Goal: Task Accomplishment & Management: Use online tool/utility

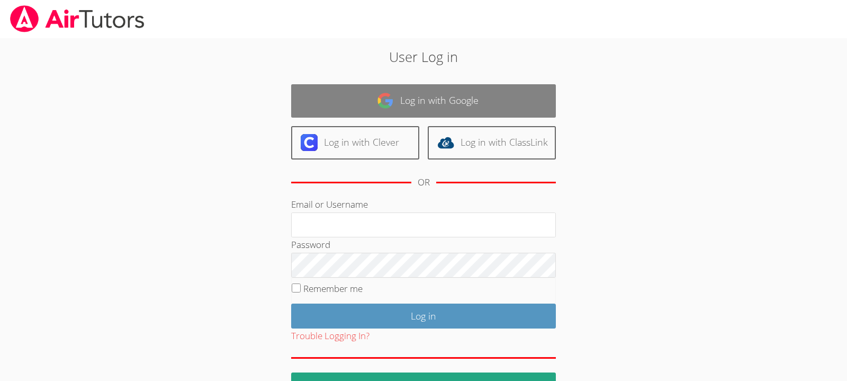
type input "[EMAIL_ADDRESS][DOMAIN_NAME]"
click at [473, 104] on link "Log in with Google" at bounding box center [423, 100] width 265 height 33
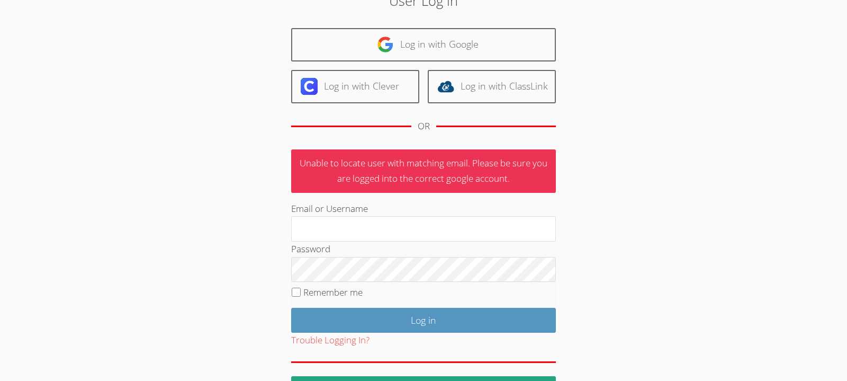
scroll to position [58, 0]
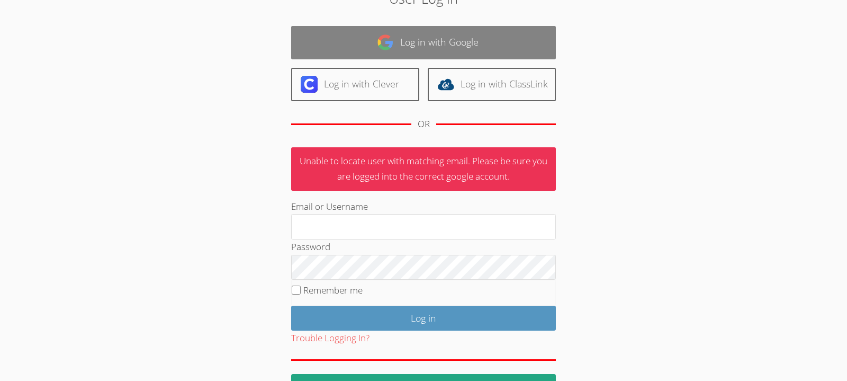
type input "[EMAIL_ADDRESS][DOMAIN_NAME]"
click at [442, 43] on link "Log in with Google" at bounding box center [423, 42] width 265 height 33
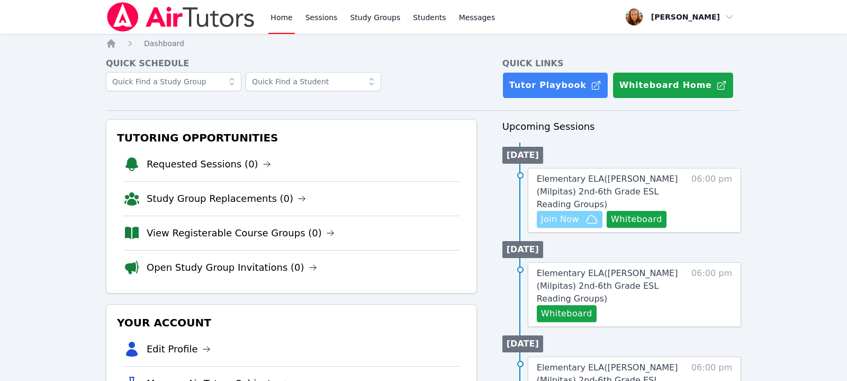
click at [571, 213] on span "Join Now" at bounding box center [560, 219] width 38 height 13
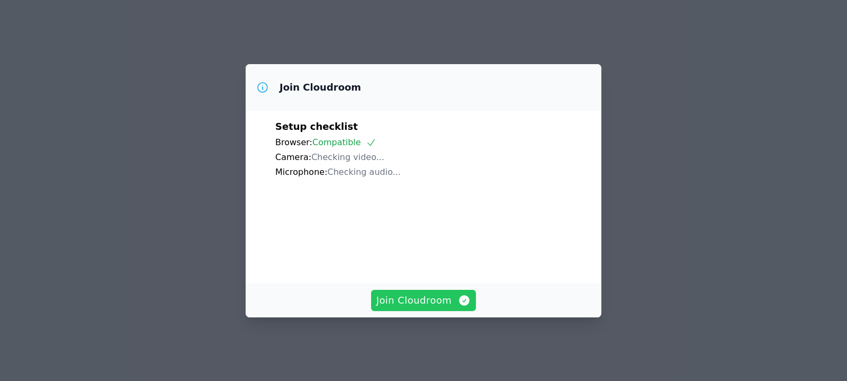
click at [421, 311] on button "Join Cloudroom" at bounding box center [423, 300] width 105 height 21
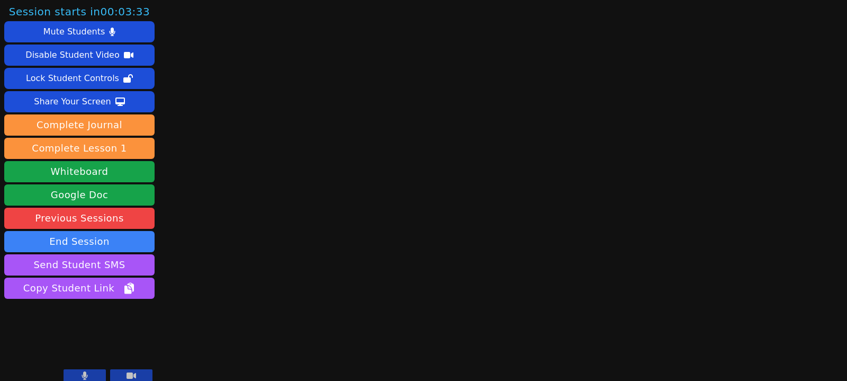
click at [94, 374] on button at bounding box center [85, 375] width 42 height 13
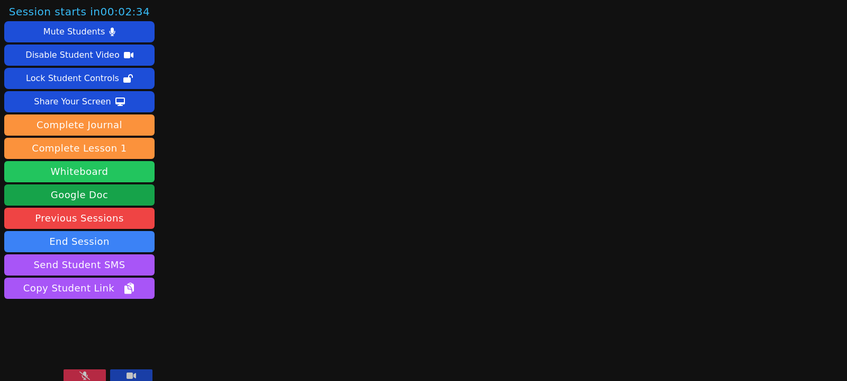
click at [93, 169] on button "Whiteboard" at bounding box center [79, 171] width 150 height 21
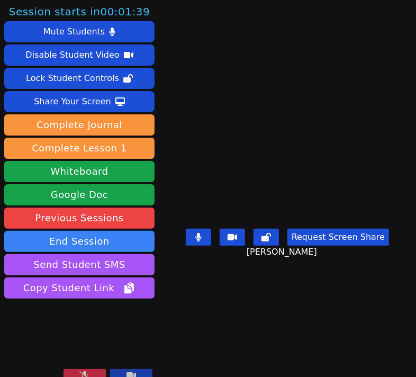
click at [89, 373] on icon at bounding box center [84, 375] width 11 height 8
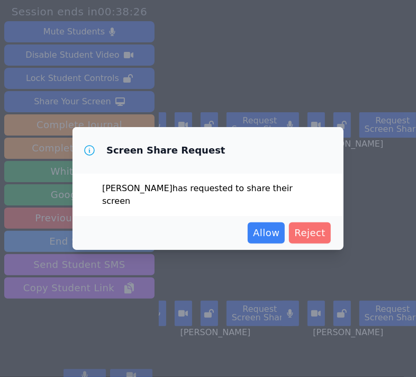
click at [326, 229] on button "Reject" at bounding box center [310, 232] width 42 height 21
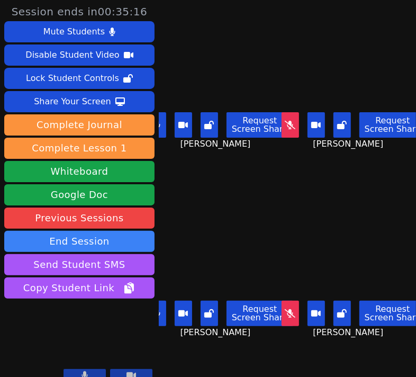
click at [160, 126] on icon at bounding box center [158, 125] width 6 height 8
click at [160, 318] on icon at bounding box center [157, 313] width 6 height 8
click at [292, 129] on icon at bounding box center [290, 125] width 11 height 8
click at [160, 128] on icon at bounding box center [157, 125] width 11 height 8
click at [160, 127] on icon at bounding box center [158, 125] width 6 height 8
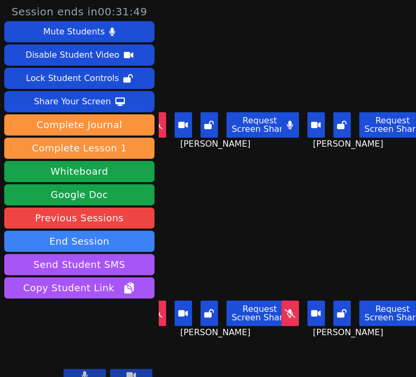
click at [296, 314] on icon at bounding box center [290, 313] width 11 height 8
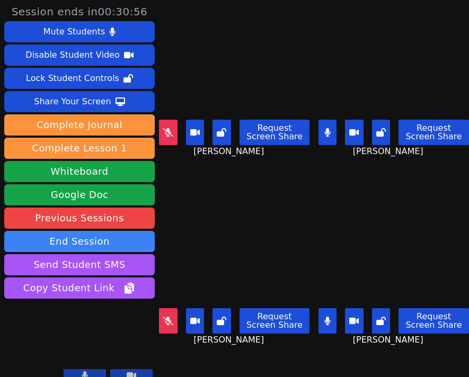
click at [327, 317] on icon at bounding box center [327, 321] width 6 height 8
click at [329, 320] on icon at bounding box center [327, 321] width 11 height 8
click at [327, 134] on icon at bounding box center [327, 132] width 6 height 8
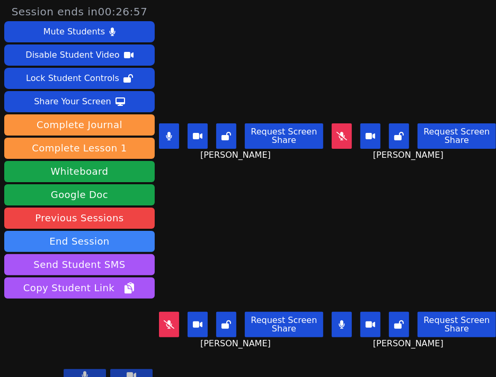
click at [345, 323] on button at bounding box center [342, 324] width 20 height 25
click at [174, 326] on icon at bounding box center [169, 324] width 11 height 8
click at [347, 325] on button at bounding box center [342, 324] width 20 height 25
click at [347, 140] on button at bounding box center [342, 135] width 20 height 25
click at [346, 137] on button at bounding box center [342, 135] width 20 height 25
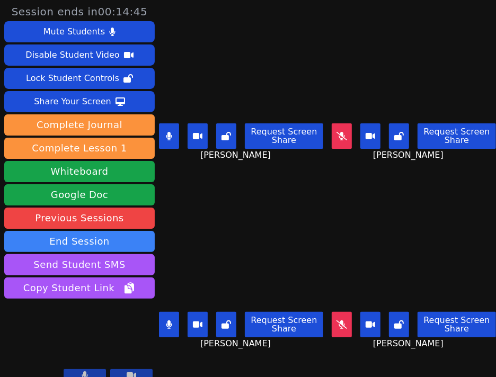
click at [162, 327] on button at bounding box center [169, 324] width 20 height 25
click at [345, 318] on button at bounding box center [342, 324] width 20 height 25
click at [345, 136] on icon at bounding box center [341, 136] width 11 height 8
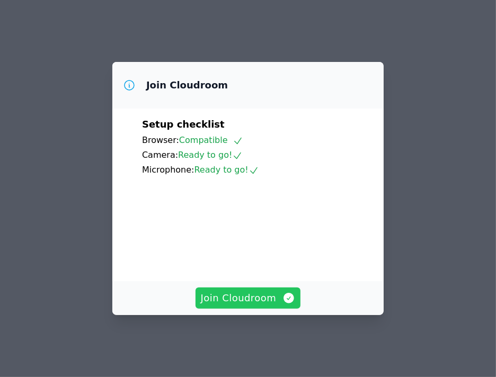
click at [258, 306] on span "Join Cloudroom" at bounding box center [248, 298] width 95 height 15
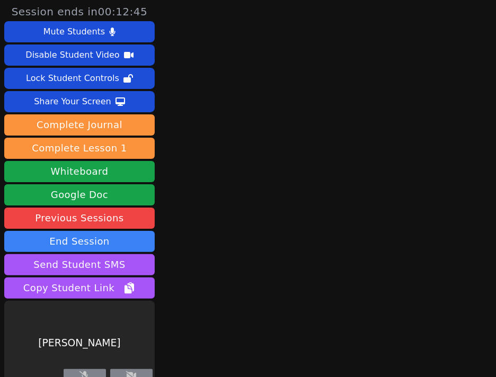
scroll to position [12, 0]
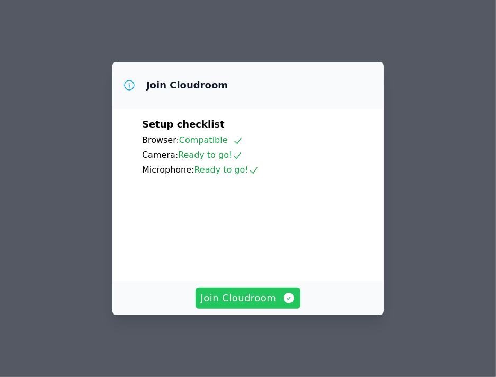
click at [253, 303] on span "Join Cloudroom" at bounding box center [248, 298] width 95 height 15
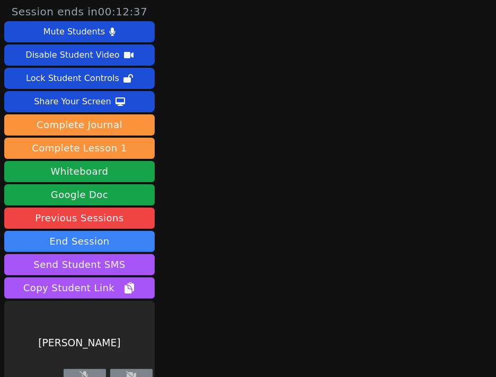
scroll to position [12, 0]
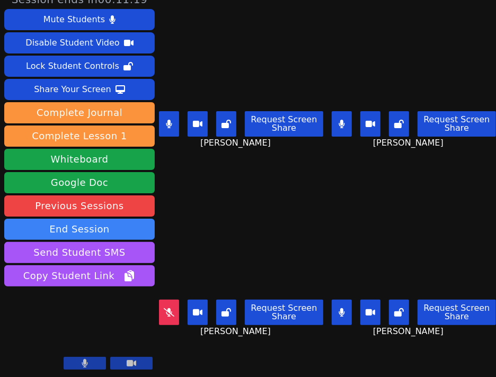
click at [343, 128] on button at bounding box center [342, 123] width 20 height 25
click at [174, 120] on button at bounding box center [169, 123] width 20 height 25
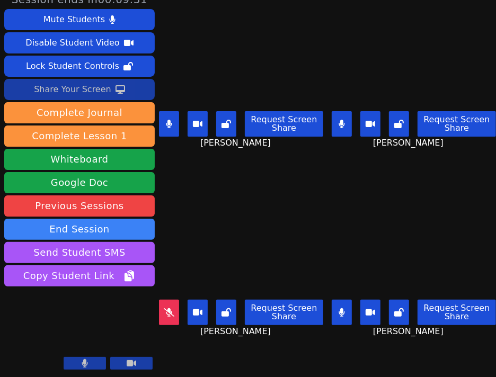
click at [83, 90] on div "Share Your Screen" at bounding box center [72, 89] width 77 height 17
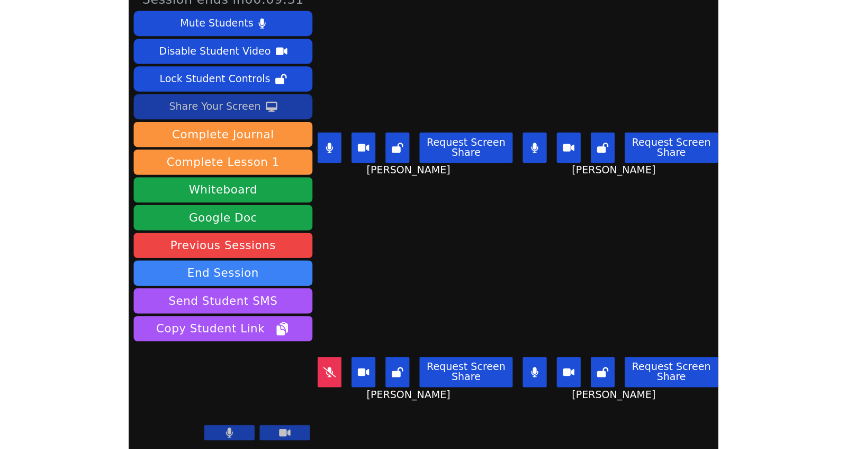
scroll to position [0, 0]
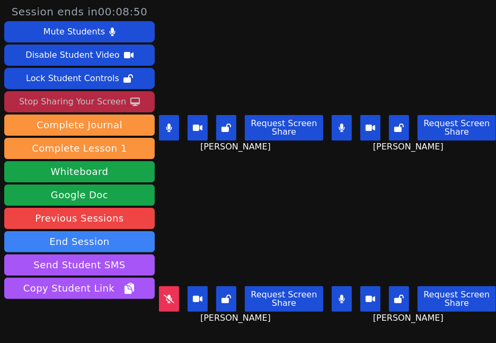
click at [345, 303] on button at bounding box center [342, 298] width 20 height 25
click at [172, 128] on icon at bounding box center [169, 127] width 6 height 8
click at [342, 128] on icon at bounding box center [341, 127] width 6 height 8
click at [72, 104] on div "Stop Sharing Your Screen" at bounding box center [72, 101] width 107 height 17
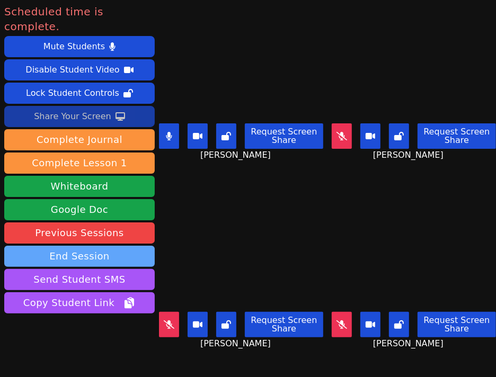
click at [124, 246] on button "End Session" at bounding box center [79, 256] width 150 height 21
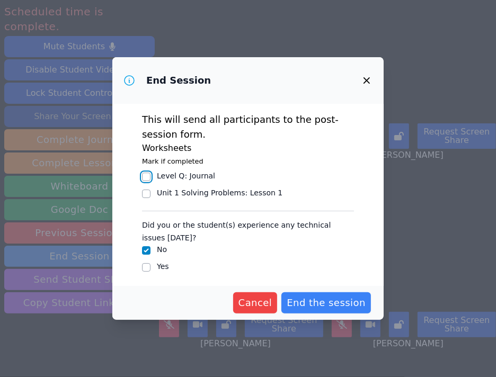
click at [145, 178] on input "Level Q : Journal" at bounding box center [146, 177] width 8 height 8
checkbox input "true"
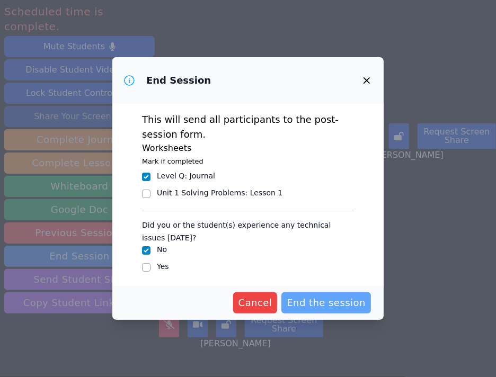
click at [335, 303] on span "End the session" at bounding box center [326, 303] width 79 height 15
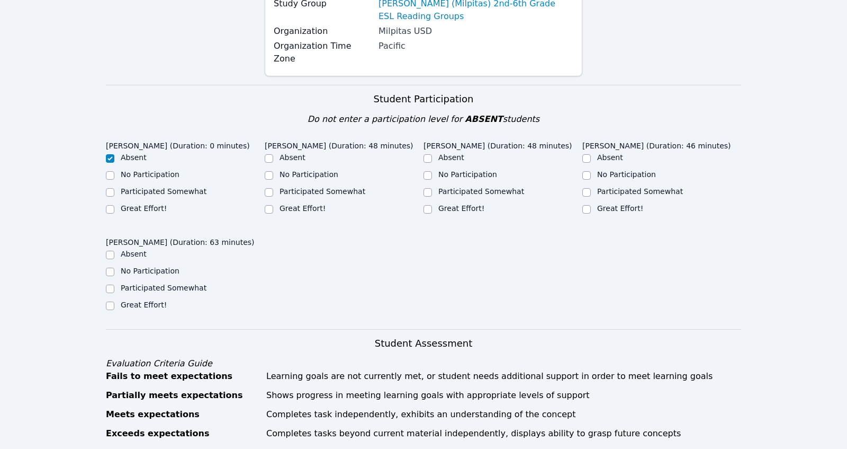
scroll to position [179, 0]
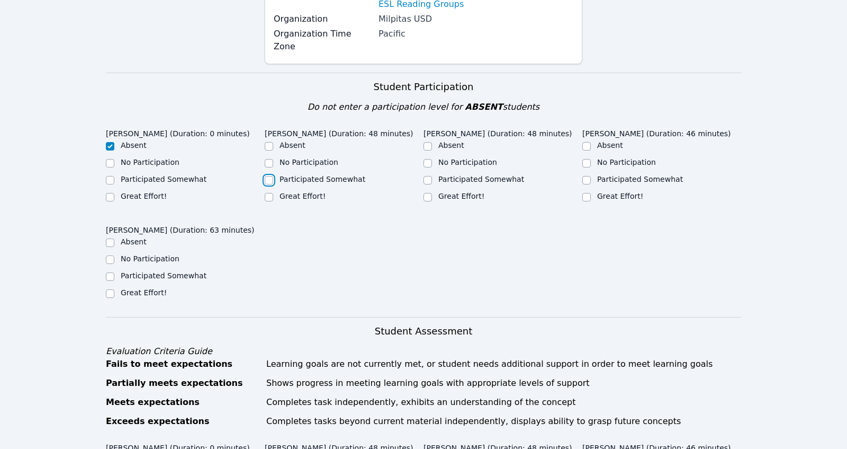
click at [271, 176] on input "Participated Somewhat" at bounding box center [269, 180] width 8 height 8
checkbox input "true"
click at [428, 193] on input "Great Effort!" at bounding box center [428, 197] width 8 height 8
checkbox input "true"
click at [495, 193] on input "Great Effort!" at bounding box center [587, 197] width 8 height 8
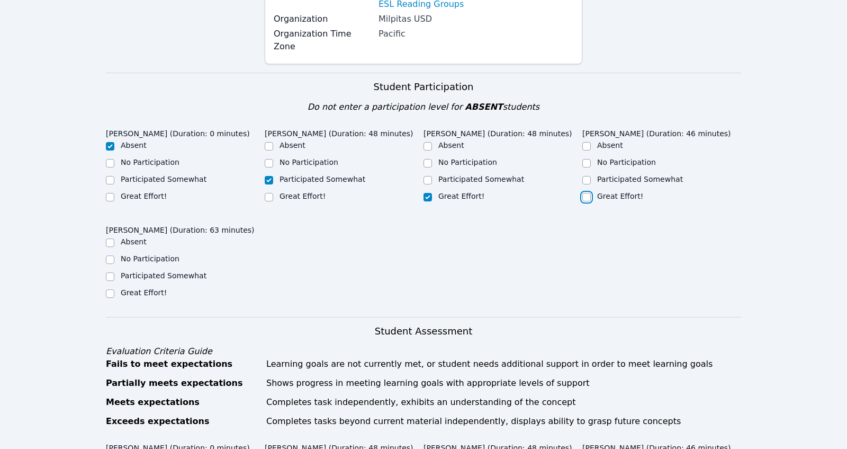
checkbox input "true"
click at [109, 289] on input "Great Effort!" at bounding box center [110, 293] width 8 height 8
checkbox input "true"
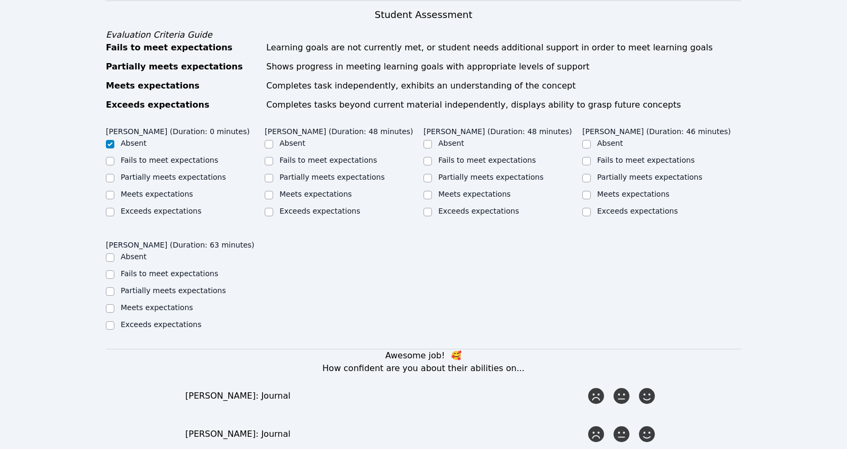
scroll to position [506, 0]
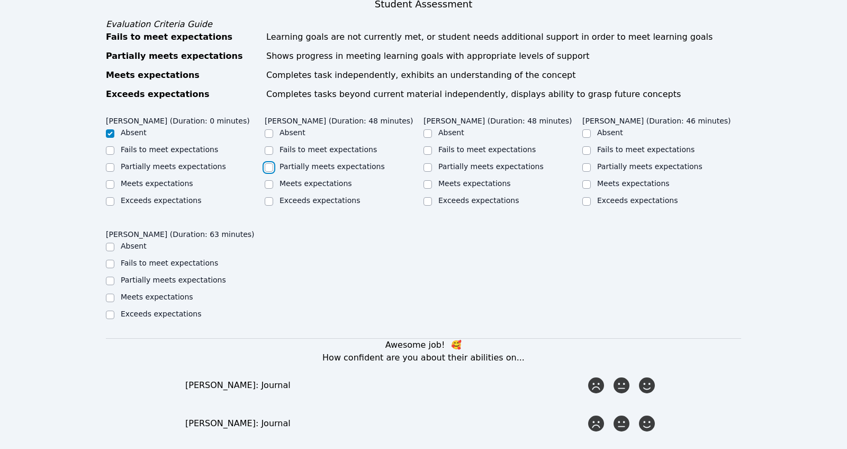
click at [271, 163] on input "Partially meets expectations" at bounding box center [269, 167] width 8 height 8
checkbox input "true"
click at [427, 180] on input "Meets expectations" at bounding box center [428, 184] width 8 height 8
checkbox input "true"
click at [495, 180] on input "Meets expectations" at bounding box center [587, 184] width 8 height 8
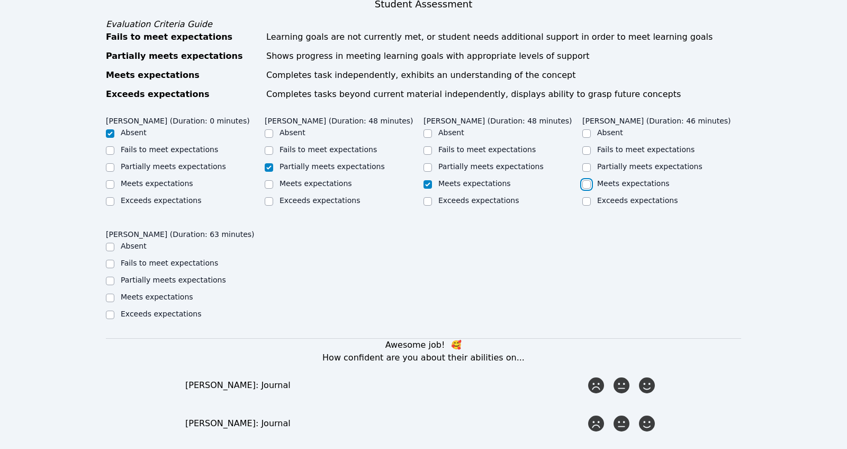
checkbox input "true"
click at [495, 163] on input "Partially meets expectations" at bounding box center [587, 167] width 8 height 8
checkbox input "true"
checkbox input "false"
click at [111, 276] on input "Partially meets expectations" at bounding box center [110, 280] width 8 height 8
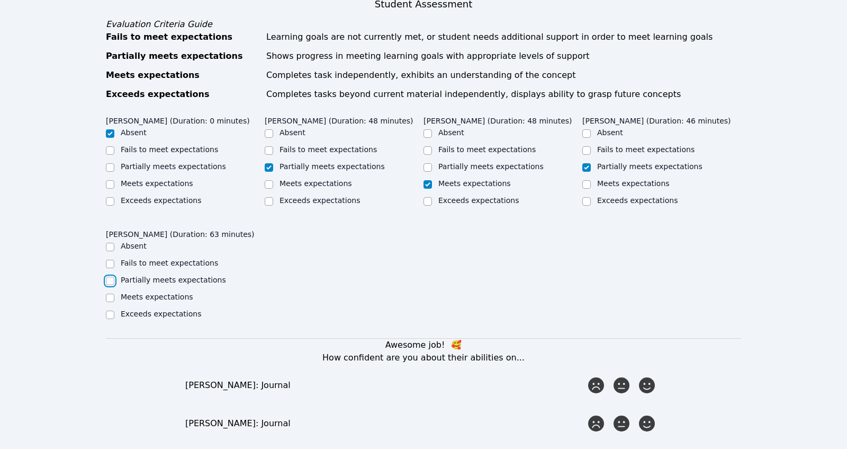
checkbox input "true"
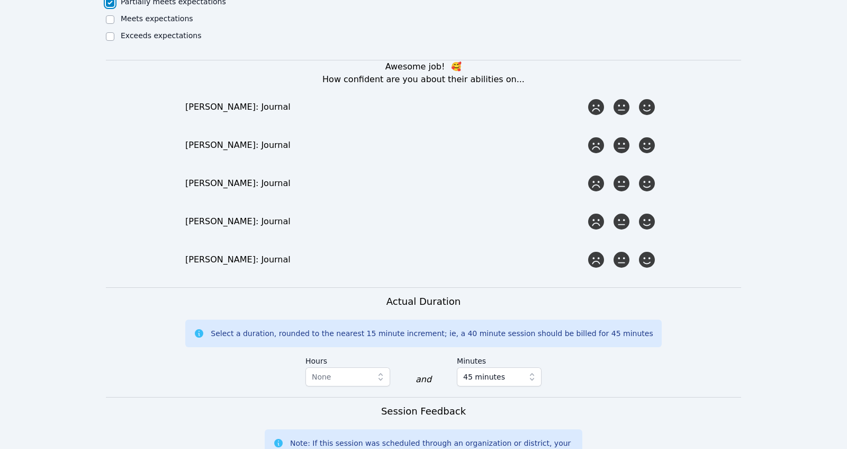
scroll to position [779, 0]
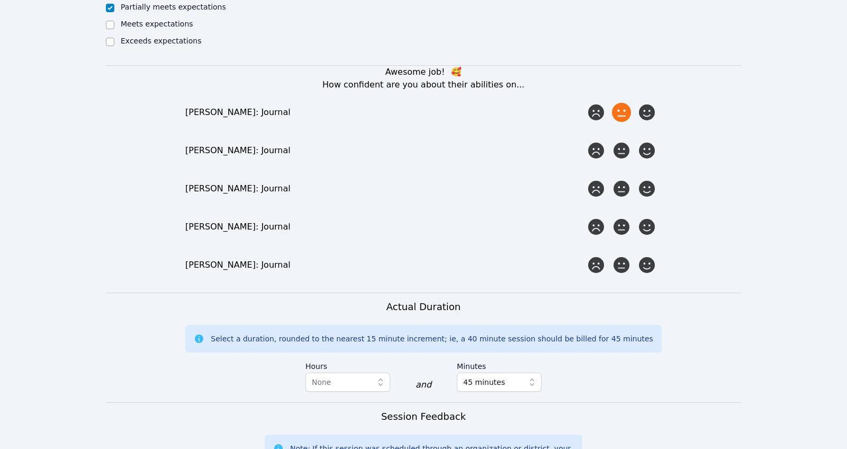
click at [495, 103] on icon at bounding box center [621, 112] width 19 height 19
click at [0, 0] on input "radio" at bounding box center [0, 0] width 0 height 0
click at [495, 179] on icon at bounding box center [621, 188] width 19 height 19
click at [0, 0] on input "radio" at bounding box center [0, 0] width 0 height 0
click at [495, 217] on icon at bounding box center [621, 226] width 19 height 19
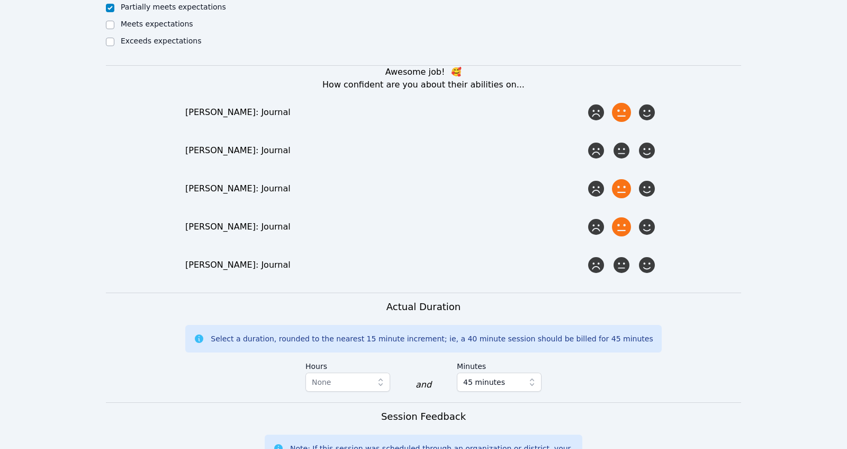
click at [0, 0] on input "radio" at bounding box center [0, 0] width 0 height 0
click at [495, 217] on icon at bounding box center [647, 226] width 19 height 19
click at [0, 0] on input "radio" at bounding box center [0, 0] width 0 height 0
click at [495, 255] on icon at bounding box center [621, 264] width 19 height 19
click at [0, 0] on input "radio" at bounding box center [0, 0] width 0 height 0
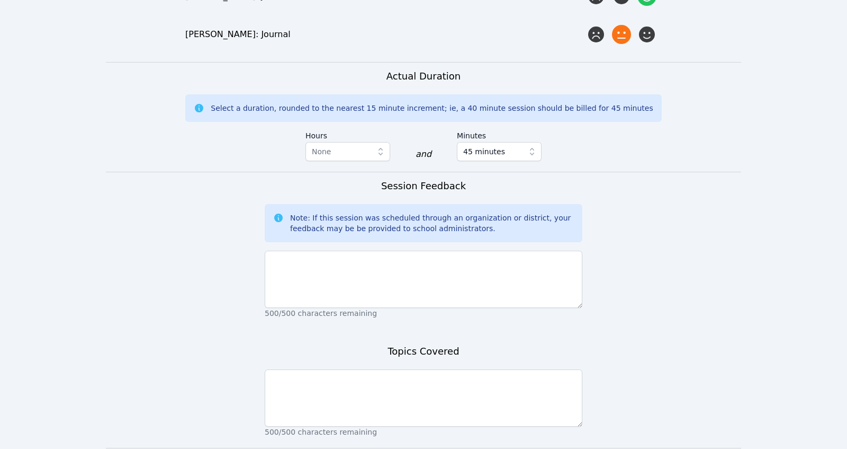
scroll to position [1013, 0]
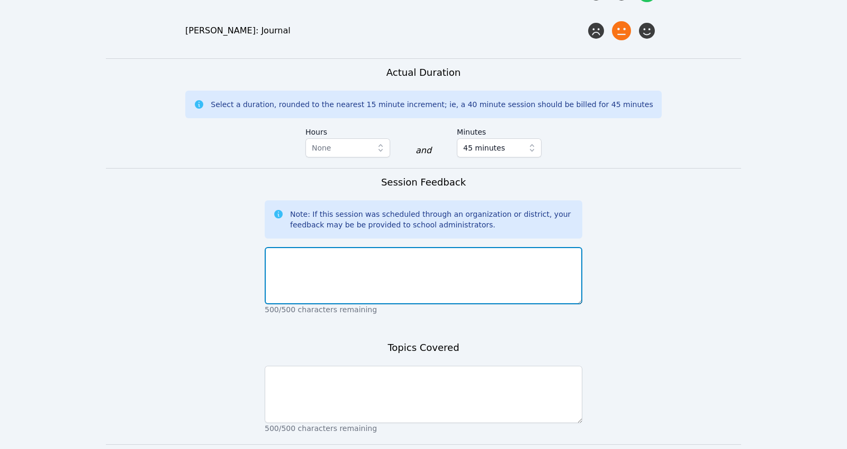
click at [495, 258] on textarea at bounding box center [424, 275] width 318 height 57
type textarea "T"
type textarea "Myles, Mason and"
drag, startPoint x: 347, startPoint y: 235, endPoint x: 331, endPoint y: 245, distance: 19.3
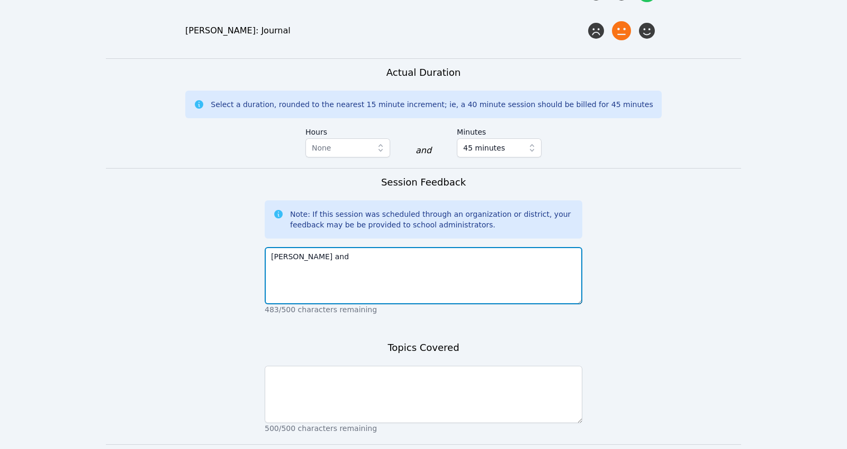
drag, startPoint x: 342, startPoint y: 242, endPoint x: 209, endPoint y: 231, distance: 133.4
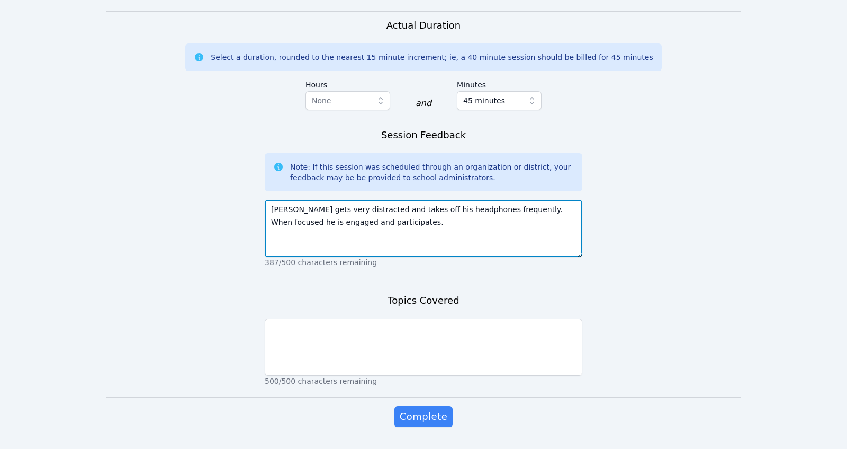
scroll to position [1074, 0]
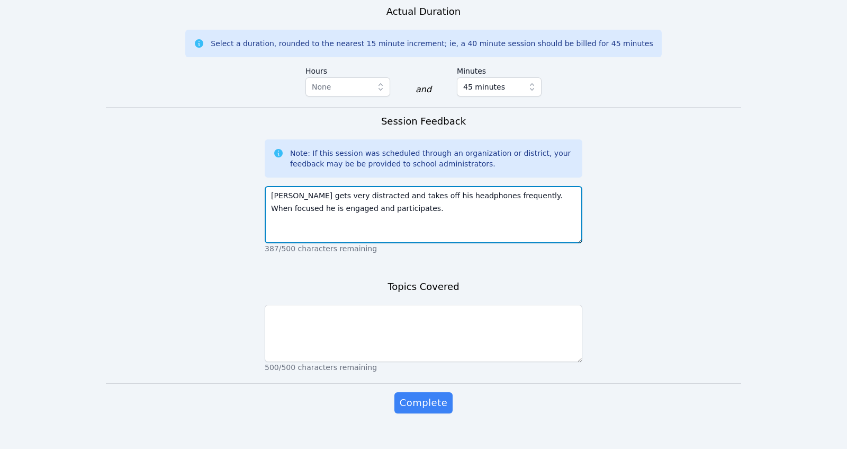
type textarea "Feili gets very distracted and takes off his headphones frequently. When focuse…"
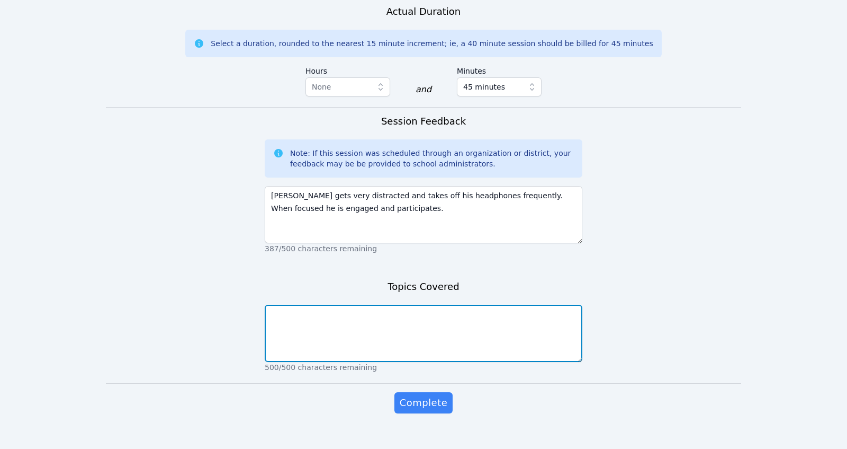
click at [388, 316] on textarea at bounding box center [424, 333] width 318 height 57
type textarea "e"
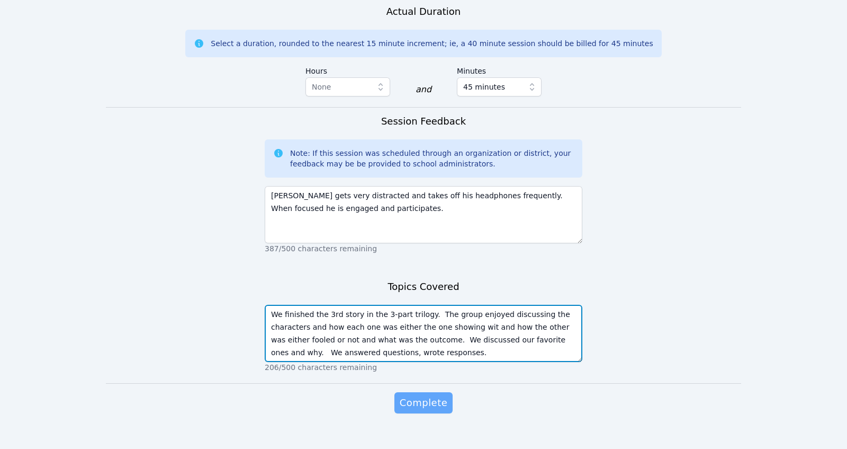
type textarea "We finished the 3rd story in the 3-part trilogy. The group enjoyed discussing t…"
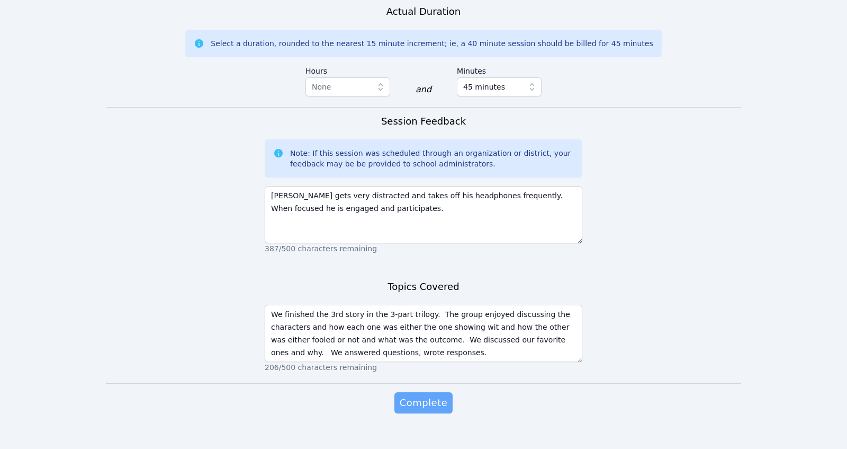
click at [427, 377] on span "Complete" at bounding box center [424, 402] width 48 height 15
